Goal: Information Seeking & Learning: Learn about a topic

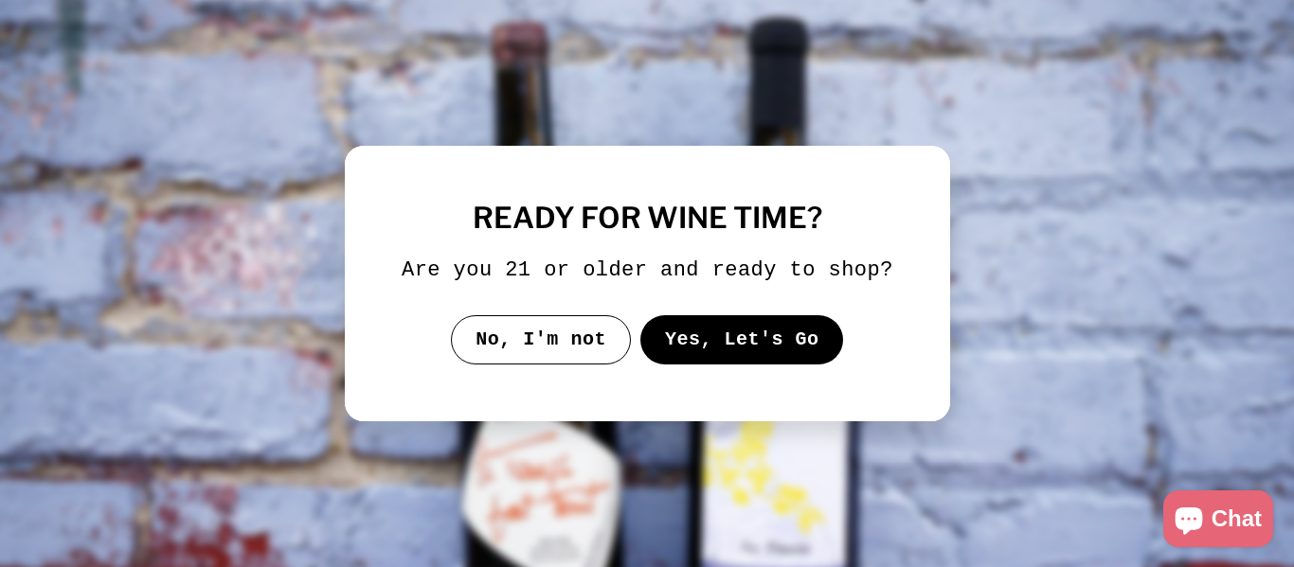
click at [767, 355] on button "Yes, Let's Go" at bounding box center [741, 339] width 204 height 49
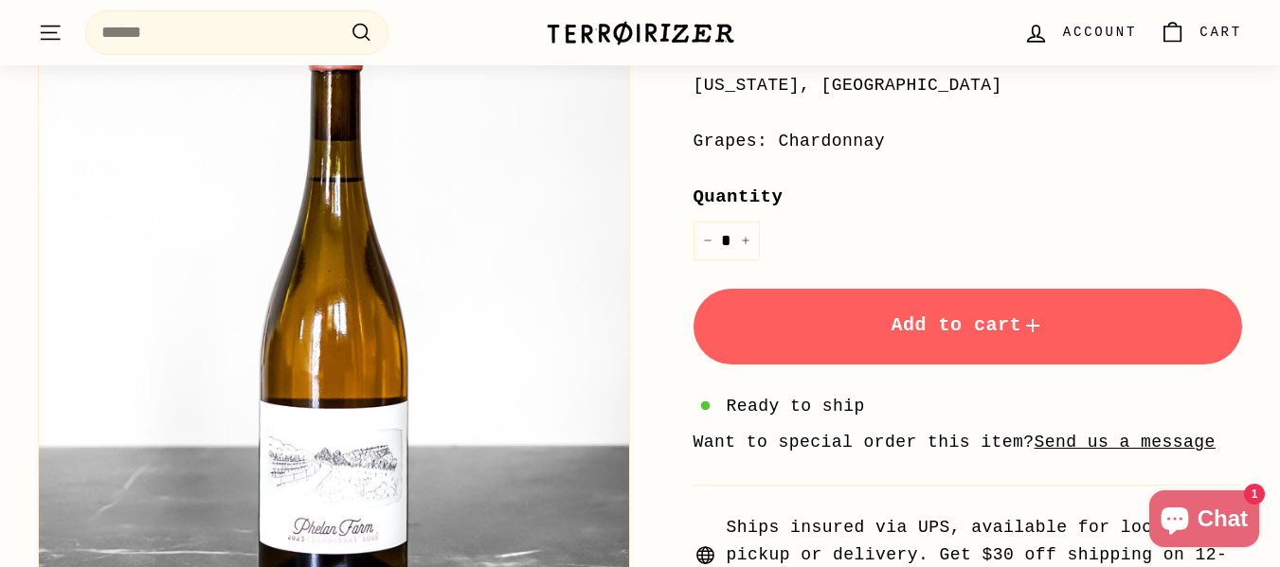
scroll to position [993, 0]
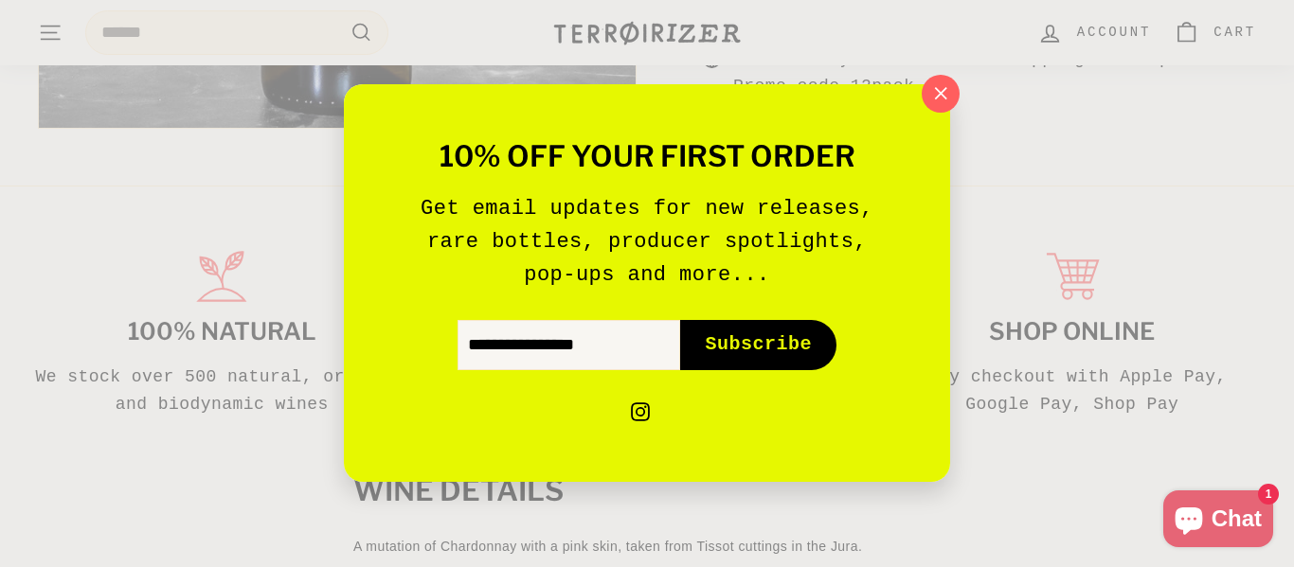
click at [968, 101] on div "10% off your first order Get email updates for new releases, rare bottles, prod…" at bounding box center [647, 283] width 1294 height 567
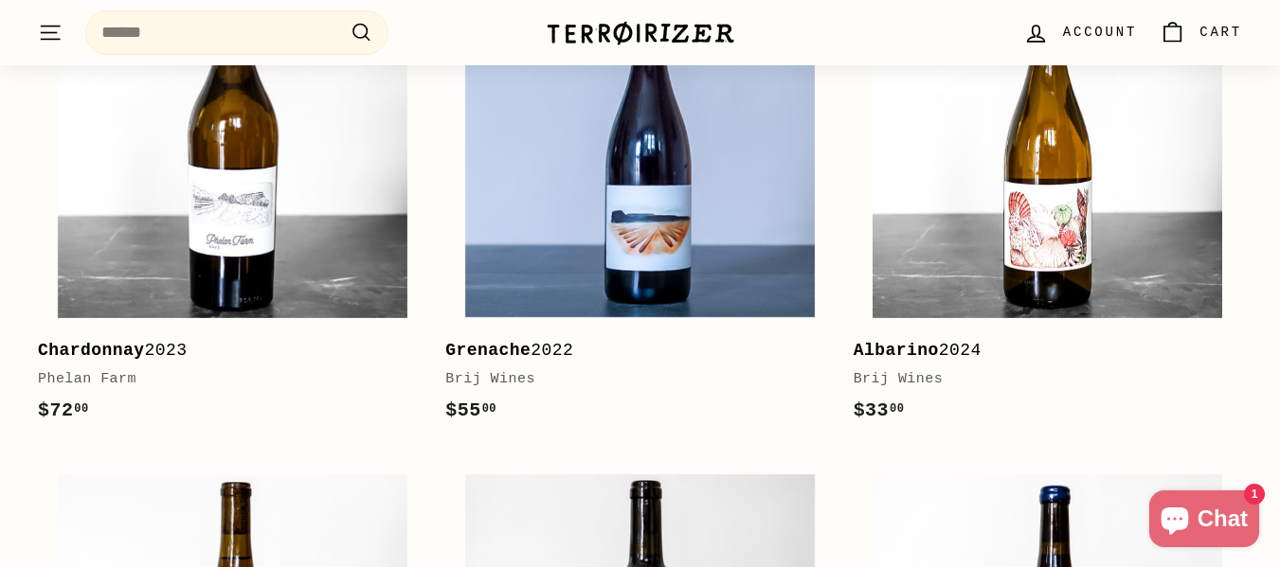
scroll to position [3158, 0]
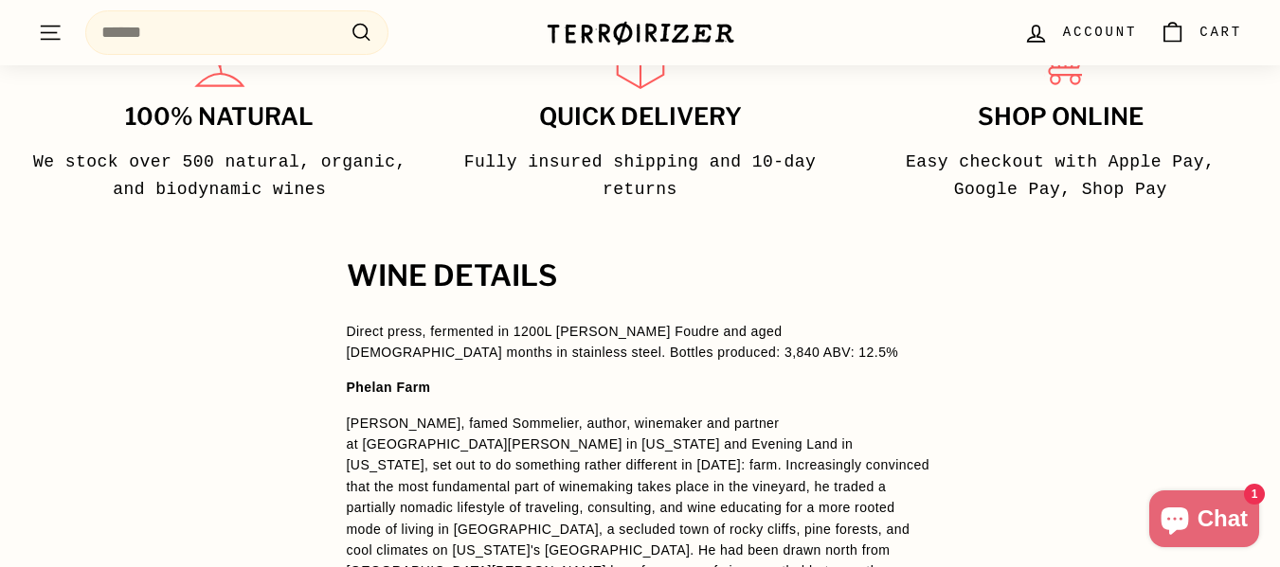
scroll to position [1257, 0]
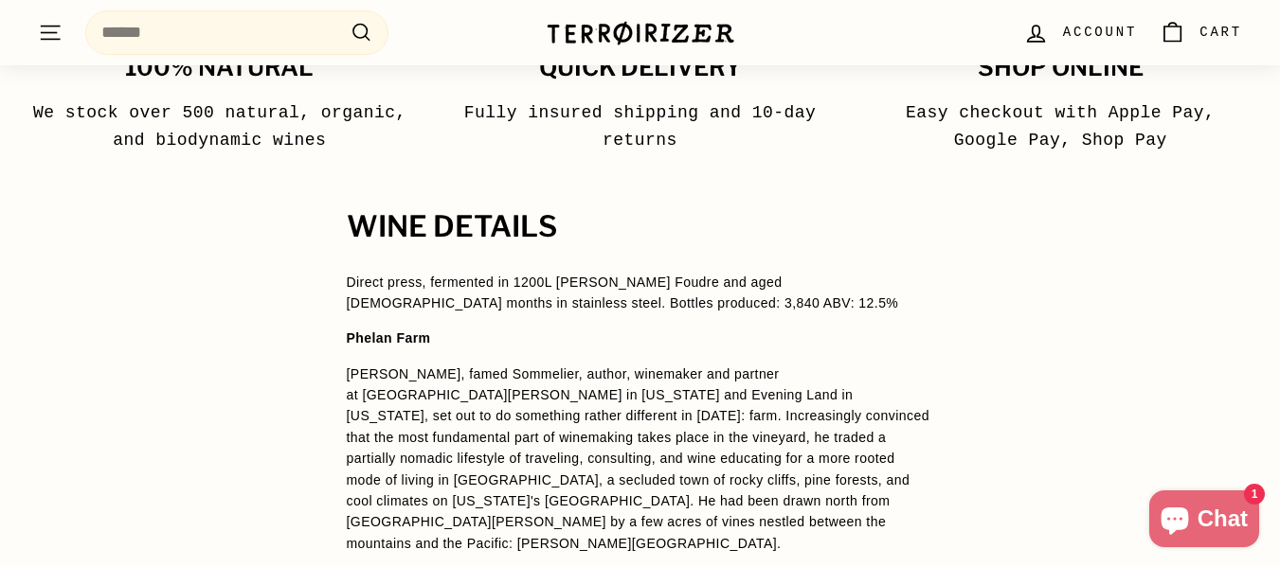
click at [572, 304] on p "Direct press, fermented in 1200L [PERSON_NAME] Foudre and aged [DEMOGRAPHIC_DAT…" at bounding box center [640, 293] width 587 height 43
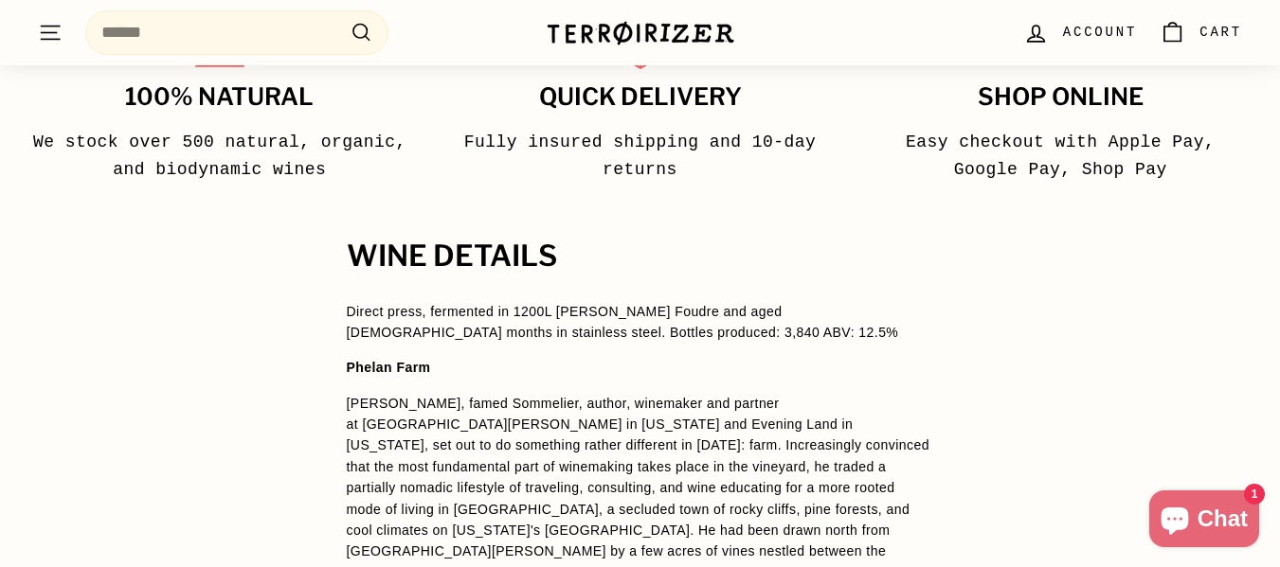
scroll to position [1217, 0]
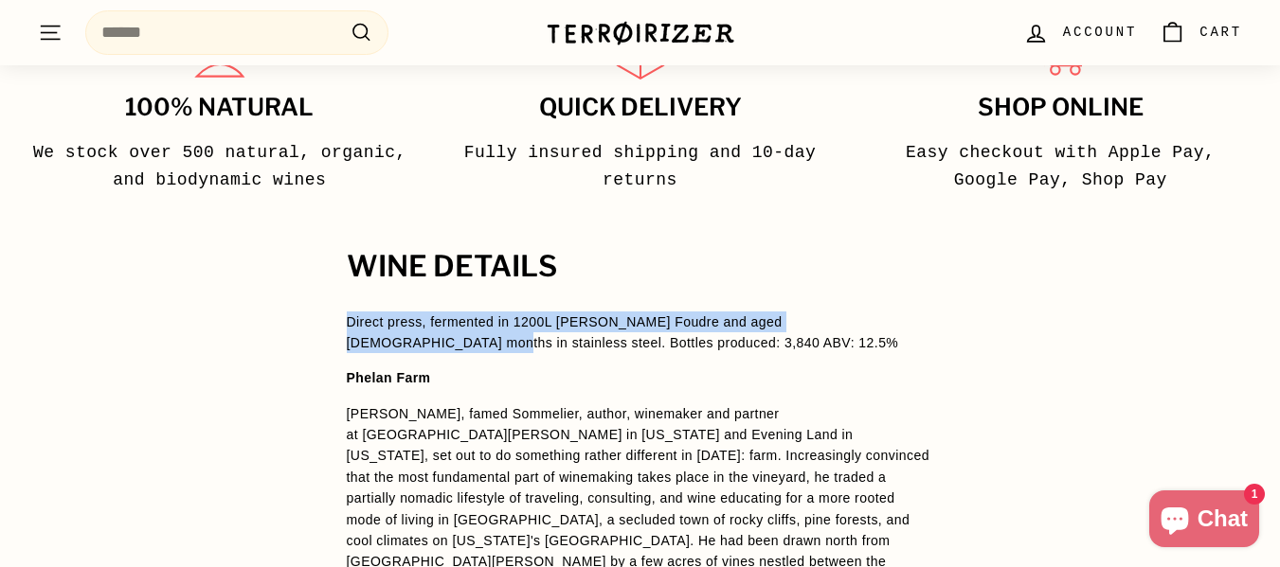
drag, startPoint x: 885, startPoint y: 321, endPoint x: 340, endPoint y: 326, distance: 544.7
copy p "Direct press, fermented in 1200L Stockinger Foudre and aged 6 months in stainle…"
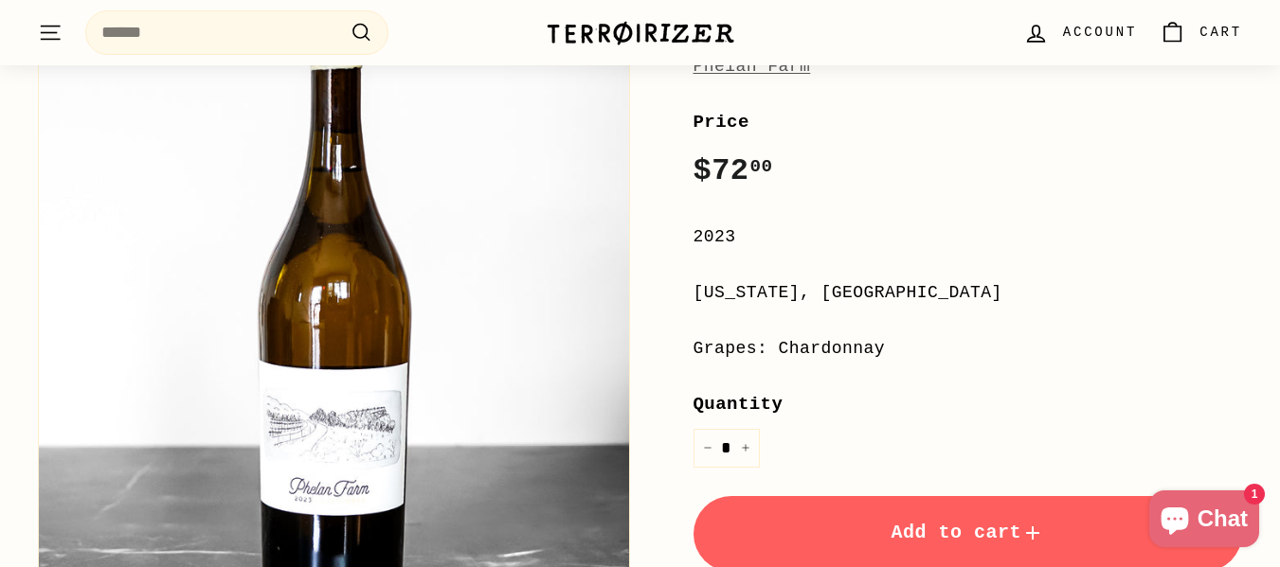
scroll to position [249, 0]
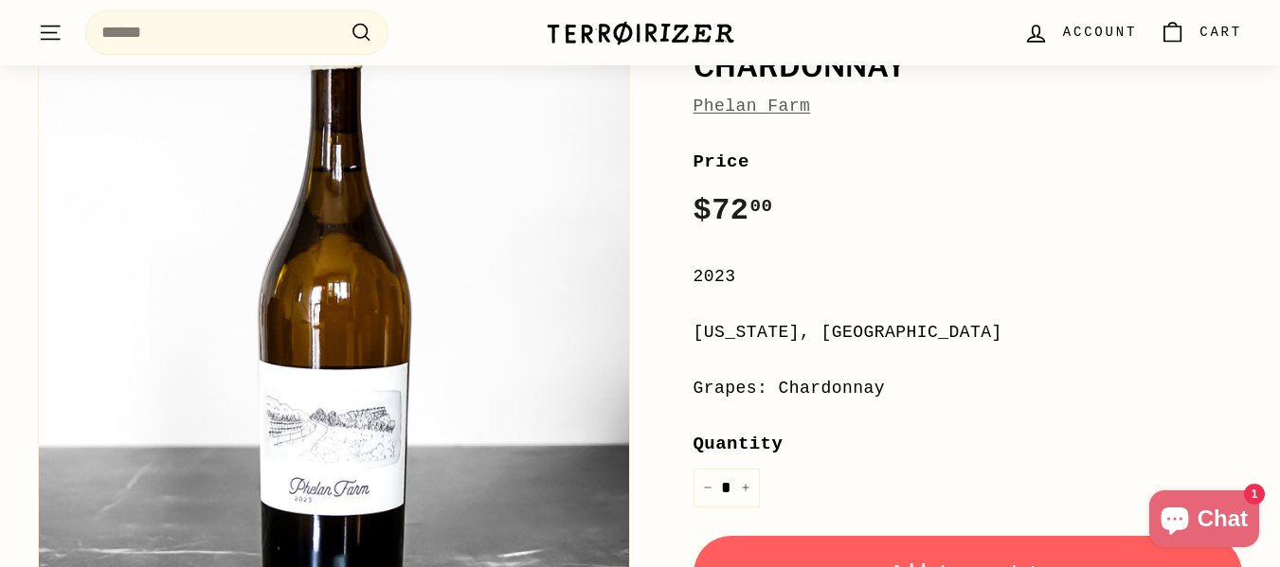
drag, startPoint x: 1293, startPoint y: 80, endPoint x: 869, endPoint y: 219, distance: 446.6
click at [869, 219] on div "Price Regular price $72 00 $72.00 /" at bounding box center [967, 191] width 549 height 87
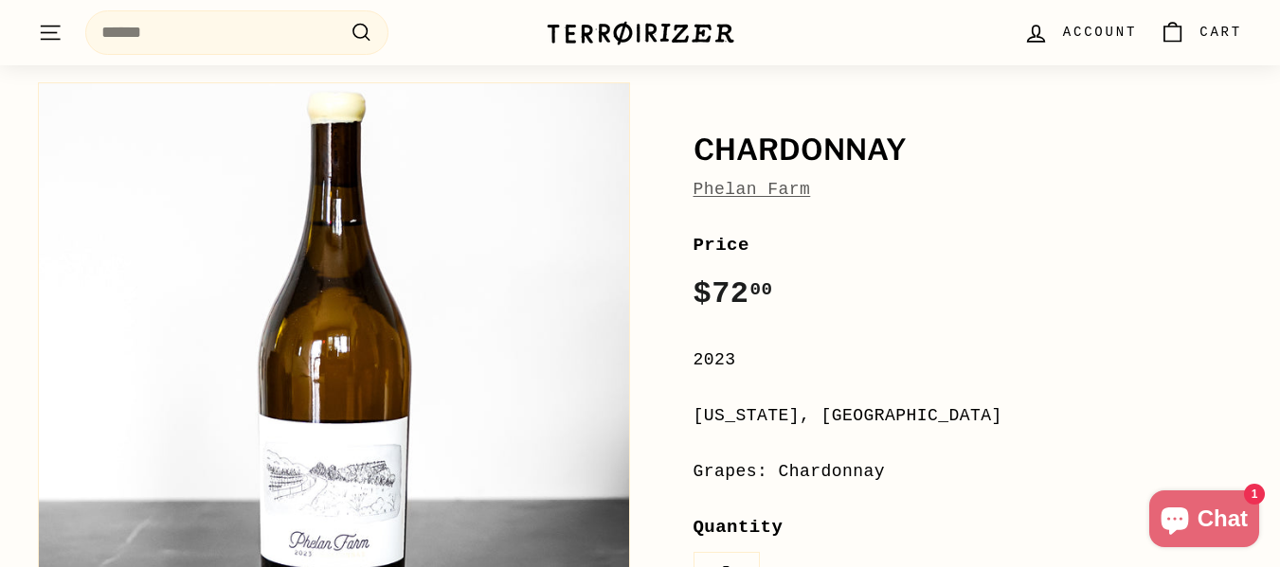
scroll to position [99, 0]
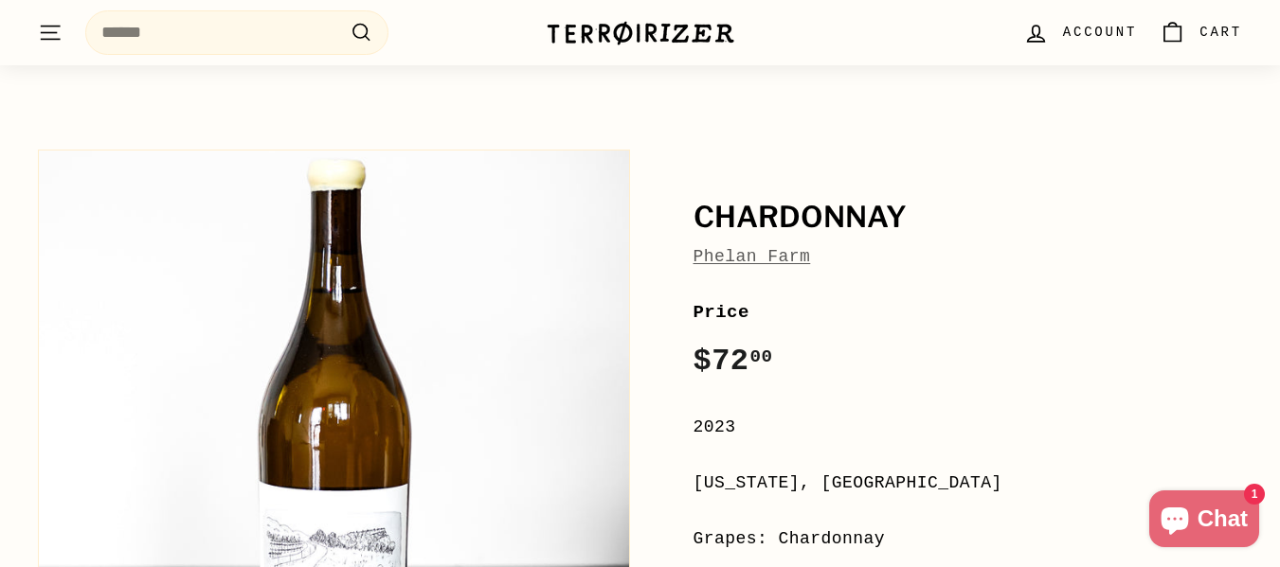
drag, startPoint x: 847, startPoint y: 358, endPoint x: 1287, endPoint y: 69, distance: 526.7
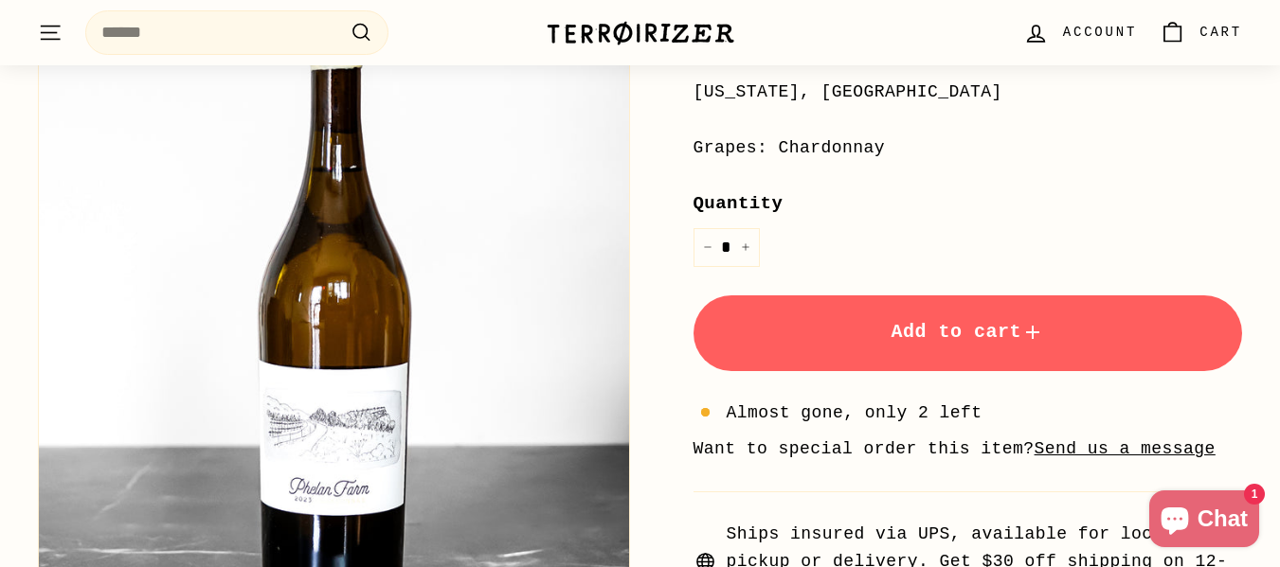
scroll to position [392, 0]
